Goal: Information Seeking & Learning: Check status

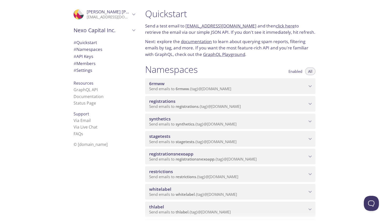
click at [164, 101] on span "registrations" at bounding box center [162, 101] width 26 height 6
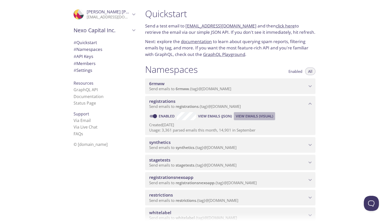
click at [258, 119] on span "View Emails (Visual)" at bounding box center [254, 116] width 37 height 6
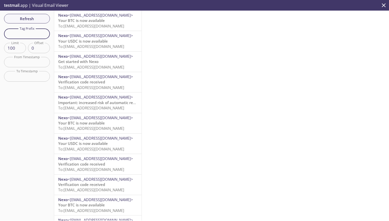
click at [29, 34] on input "text" at bounding box center [27, 33] width 46 height 10
paste input "QaTests1234!"
type input "QaTests1234!"
click at [29, 31] on input "text" at bounding box center [27, 33] width 46 height 10
type input "zic"
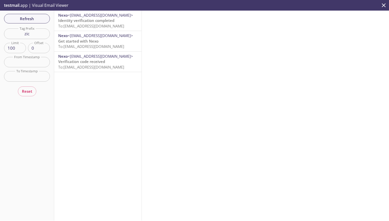
click at [96, 23] on span "Identity verification completed" at bounding box center [86, 20] width 56 height 5
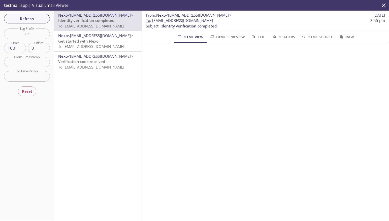
scroll to position [63, 0]
click at [34, 34] on input "zic" at bounding box center [27, 33] width 46 height 10
click at [27, 20] on span "Refresh" at bounding box center [27, 18] width 38 height 7
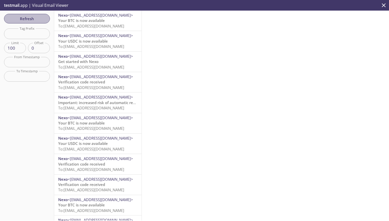
click at [44, 19] on span "Refresh" at bounding box center [27, 18] width 38 height 7
click at [89, 22] on span "Authentication code received" at bounding box center [85, 20] width 54 height 5
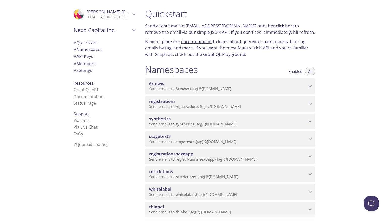
click at [184, 105] on span "registrations" at bounding box center [186, 106] width 23 height 5
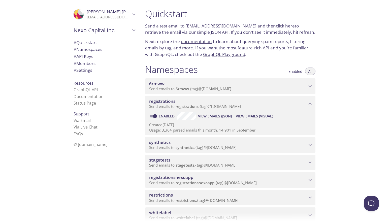
click at [260, 116] on span "View Emails (Visual)" at bounding box center [254, 116] width 37 height 6
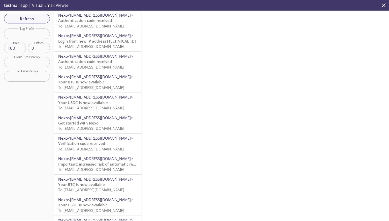
click at [90, 24] on span "To: [EMAIL_ADDRESS][DOMAIN_NAME]" at bounding box center [91, 25] width 66 height 5
